Goal: Navigation & Orientation: Go to known website

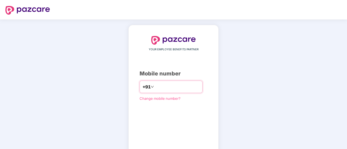
click at [181, 85] on input "number" at bounding box center [177, 87] width 44 height 9
type input "**********"
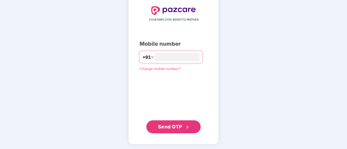
scroll to position [30, 0]
click at [174, 122] on button "Send OTP" at bounding box center [173, 127] width 54 height 13
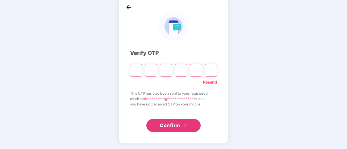
scroll to position [27, 0]
type input "*"
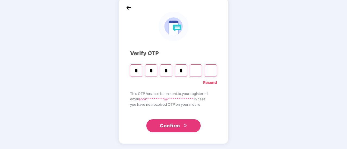
type input "*"
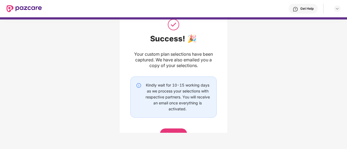
scroll to position [46, 0]
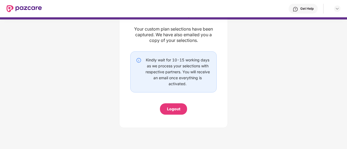
click at [174, 110] on div "Logout" at bounding box center [173, 109] width 13 height 6
